Goal: Task Accomplishment & Management: Manage account settings

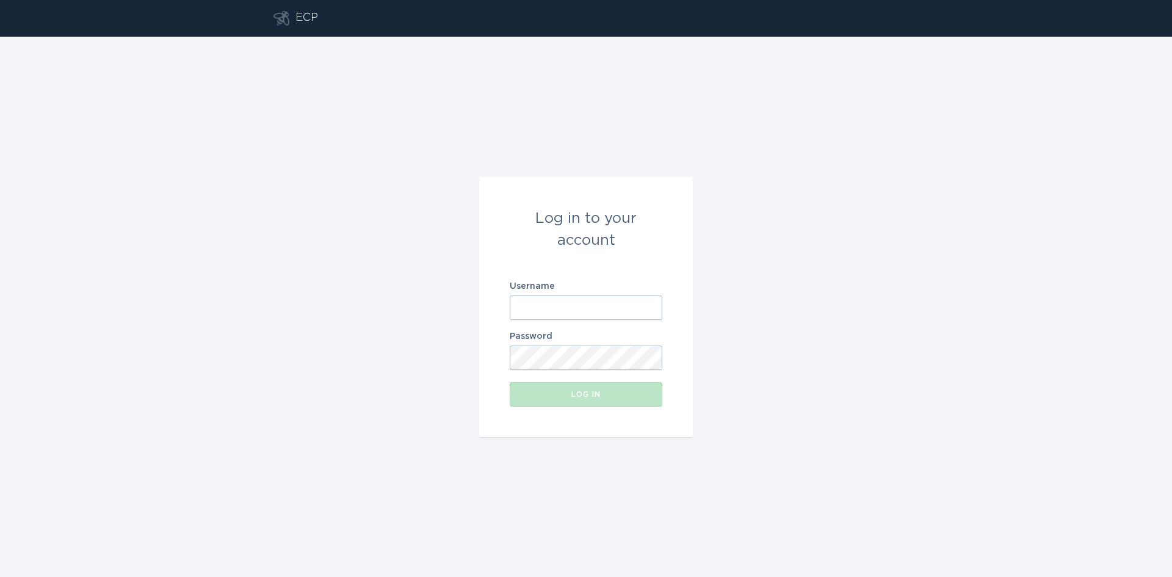
click at [622, 302] on input "Username" at bounding box center [586, 308] width 153 height 24
click at [0, 576] on com-1password-button at bounding box center [0, 577] width 0 height 0
type input "[EMAIL_ADDRESS][DOMAIN_NAME]"
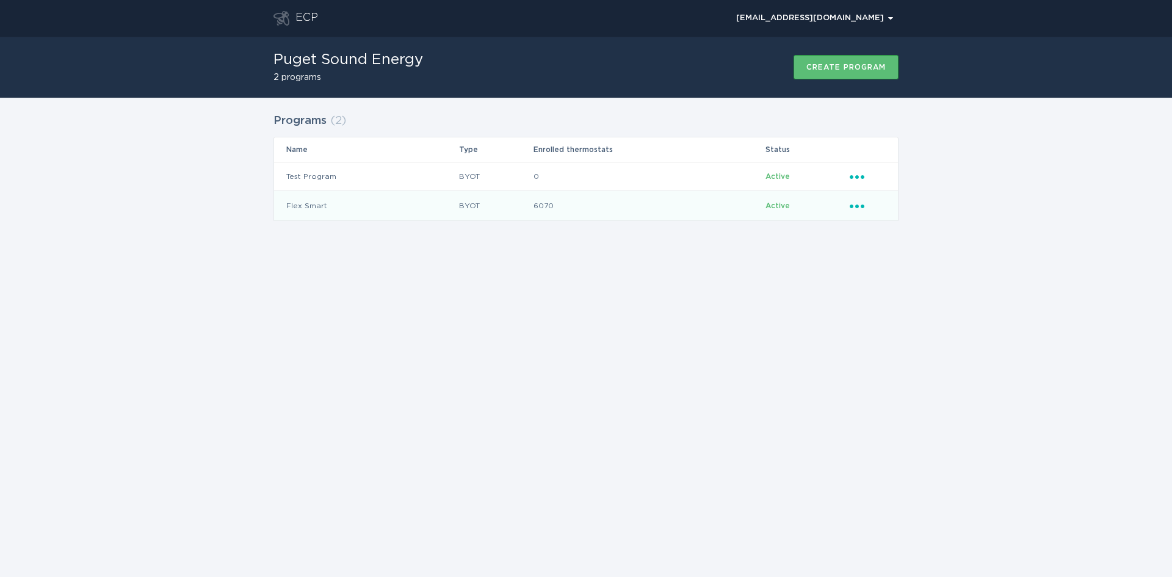
click at [861, 205] on icon "Ellipsis" at bounding box center [858, 204] width 17 height 10
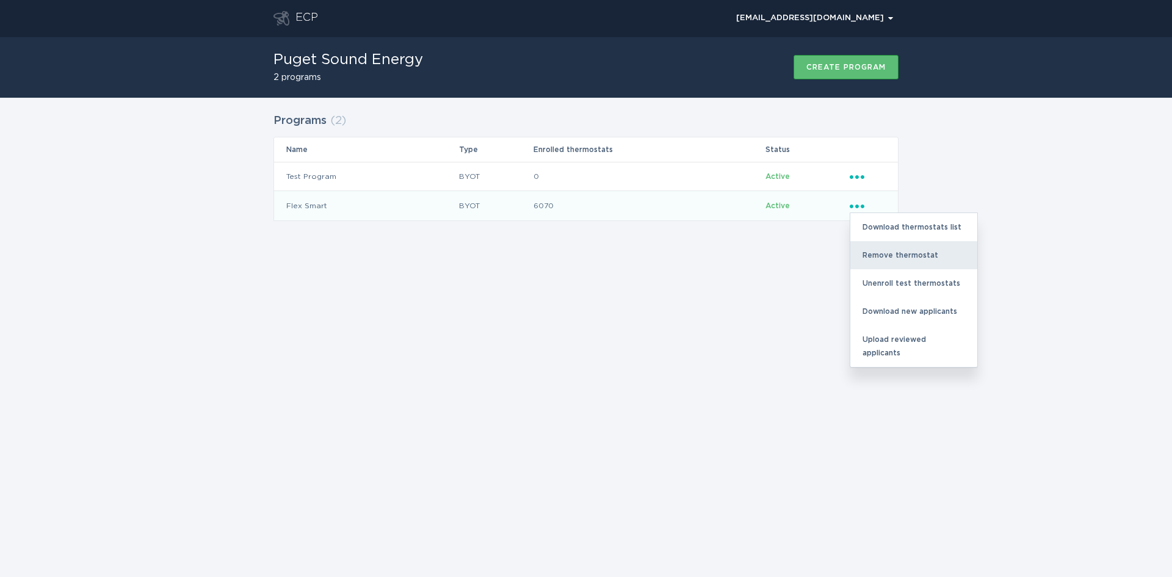
click at [886, 260] on div "Remove thermostat" at bounding box center [914, 255] width 127 height 28
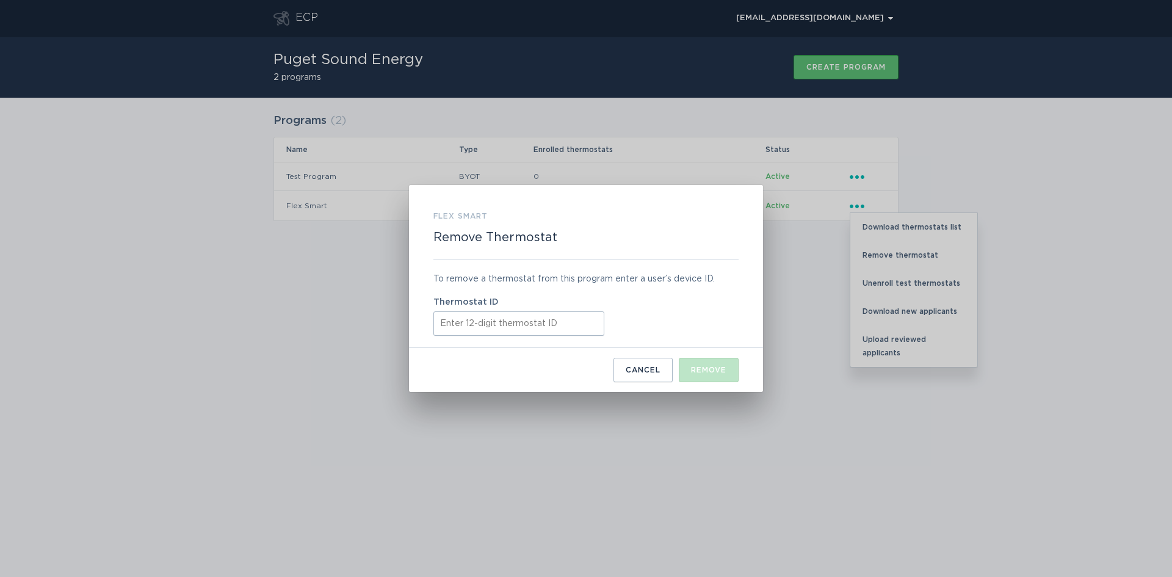
click at [509, 327] on input "Thermostat ID" at bounding box center [519, 323] width 171 height 24
paste input "531657650620"
type input "531657650620"
click at [706, 371] on div "Remove" at bounding box center [708, 369] width 35 height 7
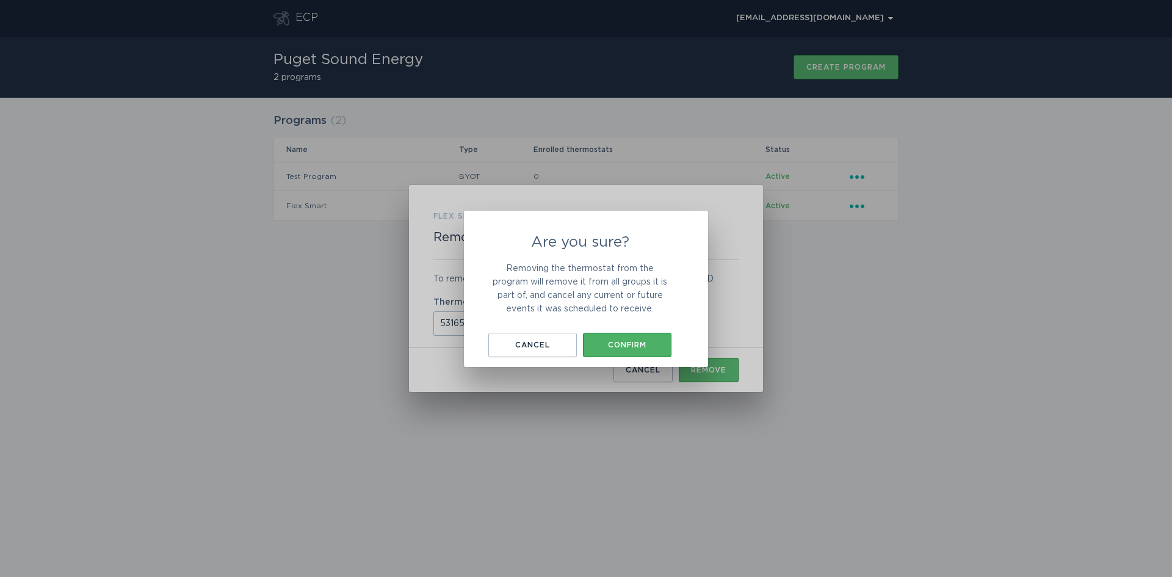
click at [655, 344] on div "Confirm" at bounding box center [627, 344] width 76 height 7
